Goal: Navigation & Orientation: Understand site structure

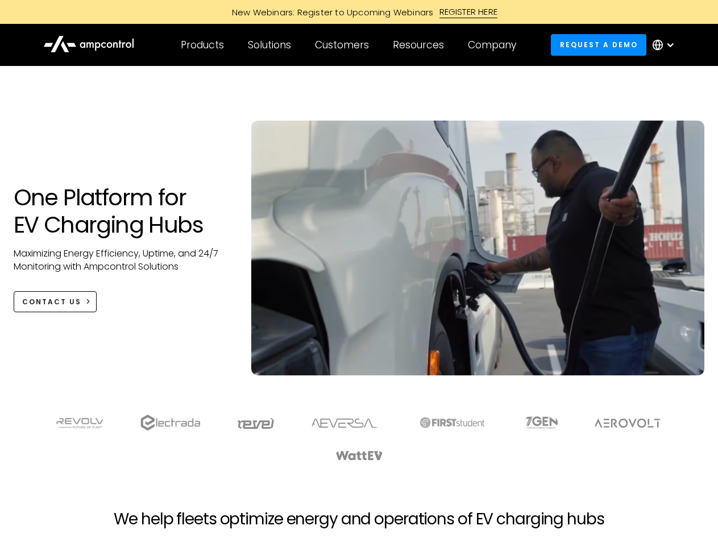
click at [350, 45] on div "Customers" at bounding box center [342, 45] width 54 height 13
click at [202, 45] on div "Products" at bounding box center [202, 45] width 43 height 13
click at [270, 45] on div "Solutions" at bounding box center [269, 45] width 43 height 13
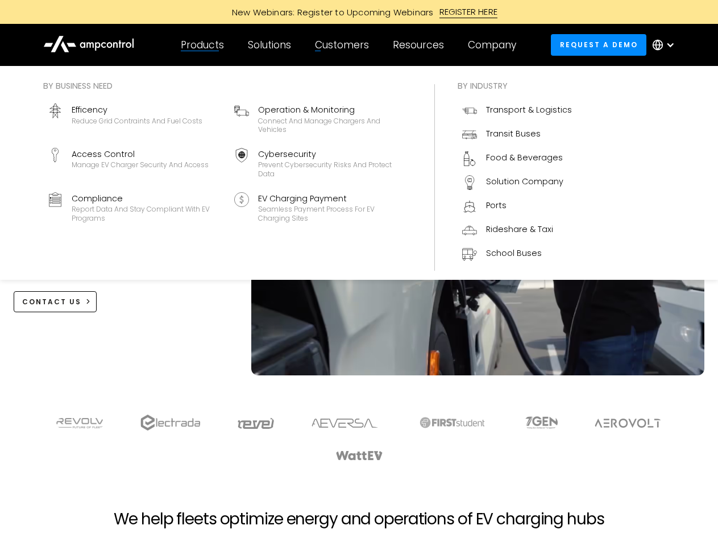
click at [344, 45] on div "Customers" at bounding box center [342, 45] width 54 height 13
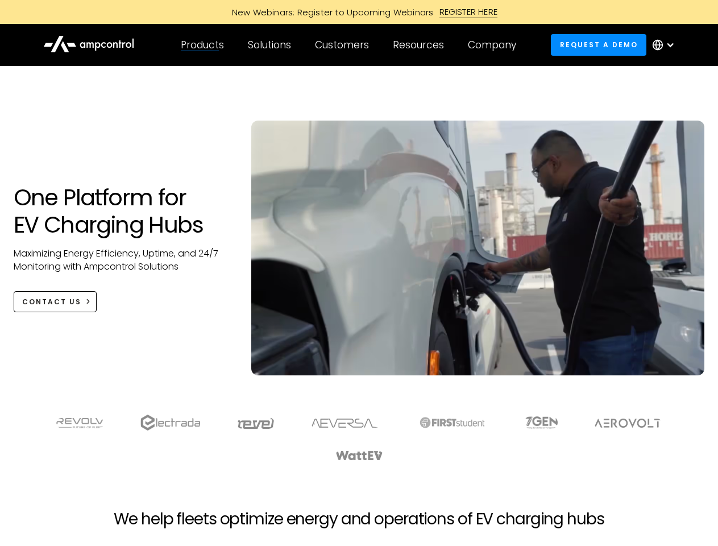
click at [421, 45] on div "Resources" at bounding box center [418, 45] width 51 height 13
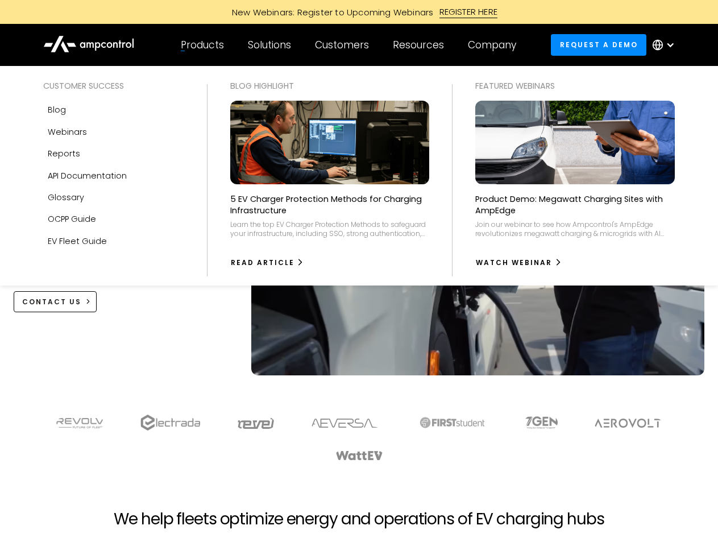
click at [496, 45] on div "Company" at bounding box center [492, 45] width 48 height 13
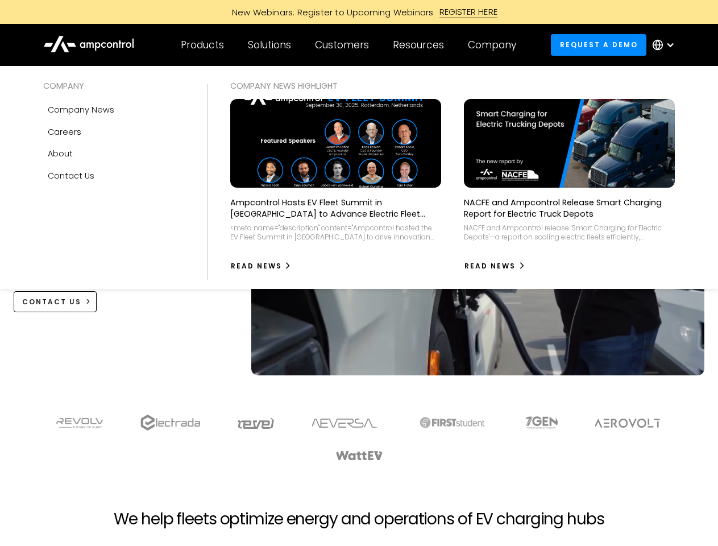
click at [666, 45] on div at bounding box center [670, 44] width 9 height 9
